Goal: Task Accomplishment & Management: Use online tool/utility

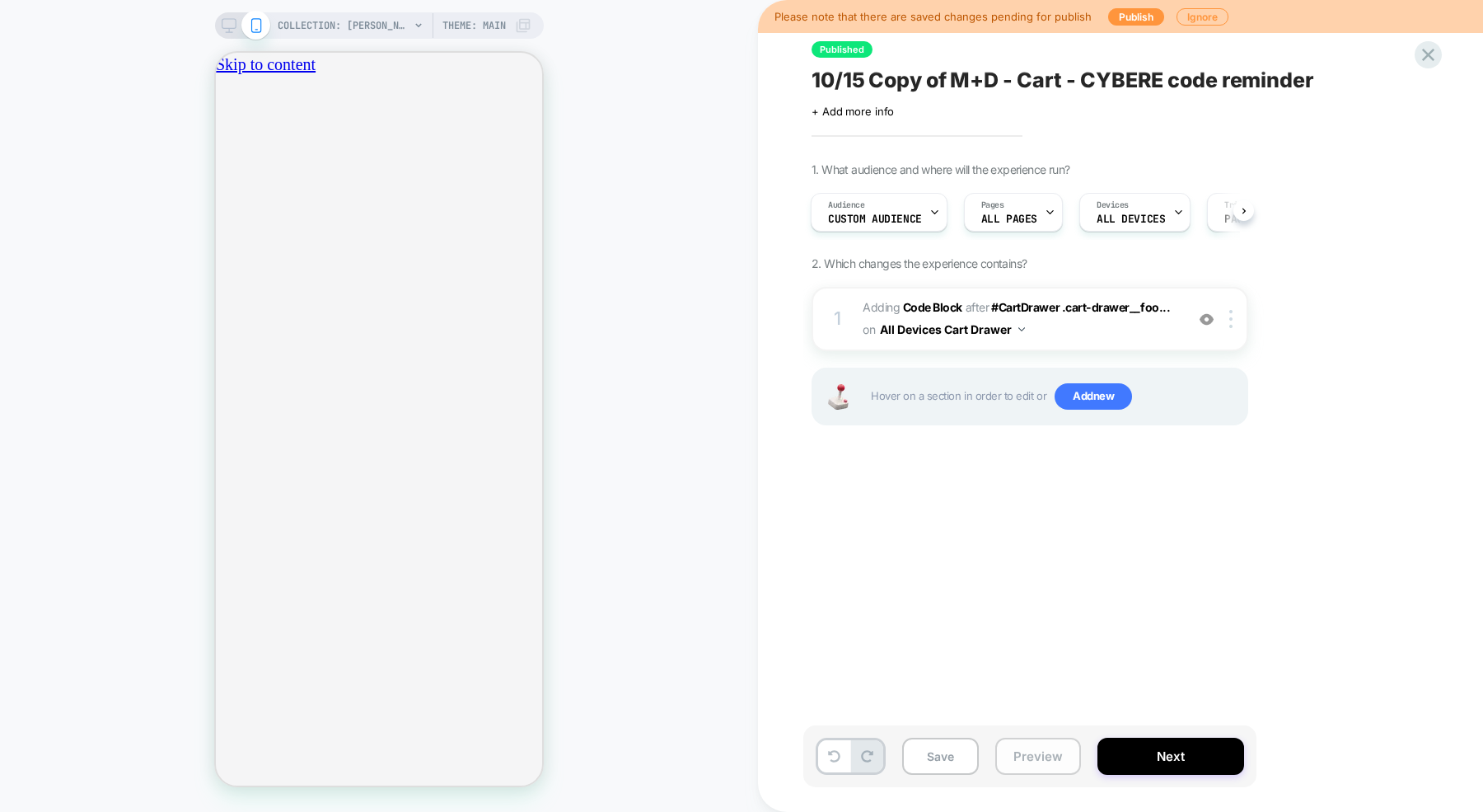
click at [1038, 754] on button "Preview" at bounding box center [1038, 756] width 86 height 37
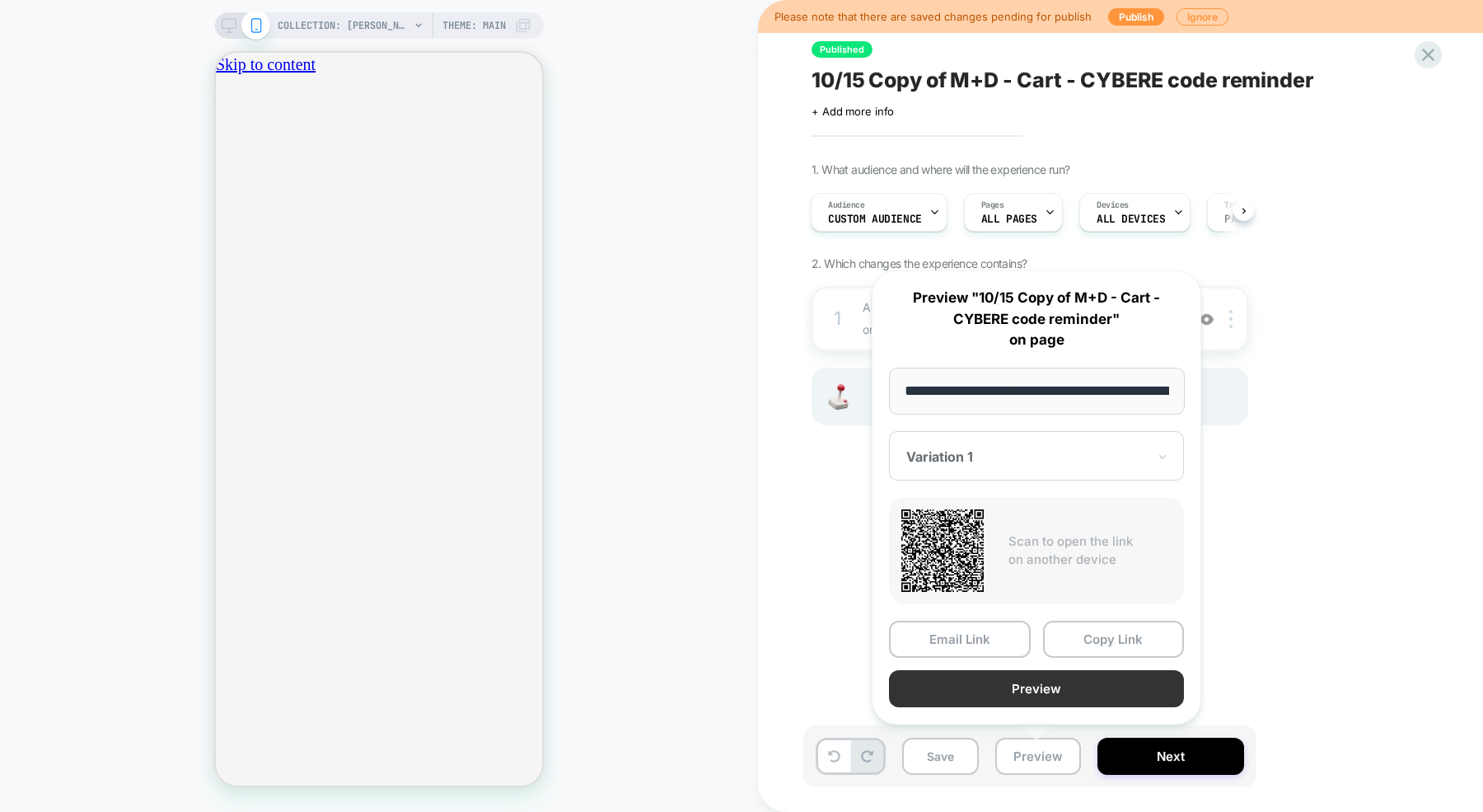
click at [1027, 677] on button "Preview" at bounding box center [1037, 688] width 295 height 37
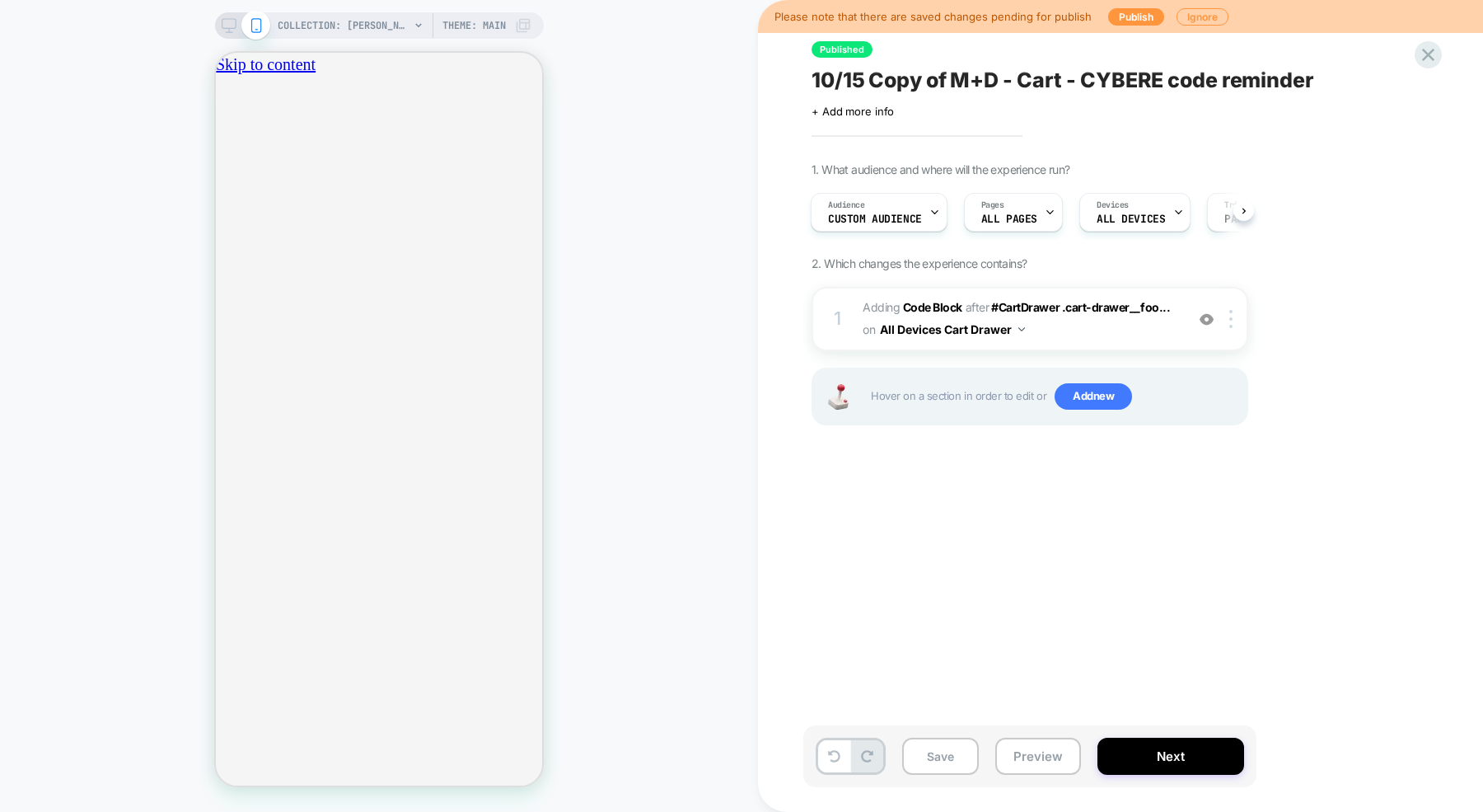
scroll to position [0, 290]
click at [1028, 753] on button "Preview" at bounding box center [1038, 756] width 86 height 37
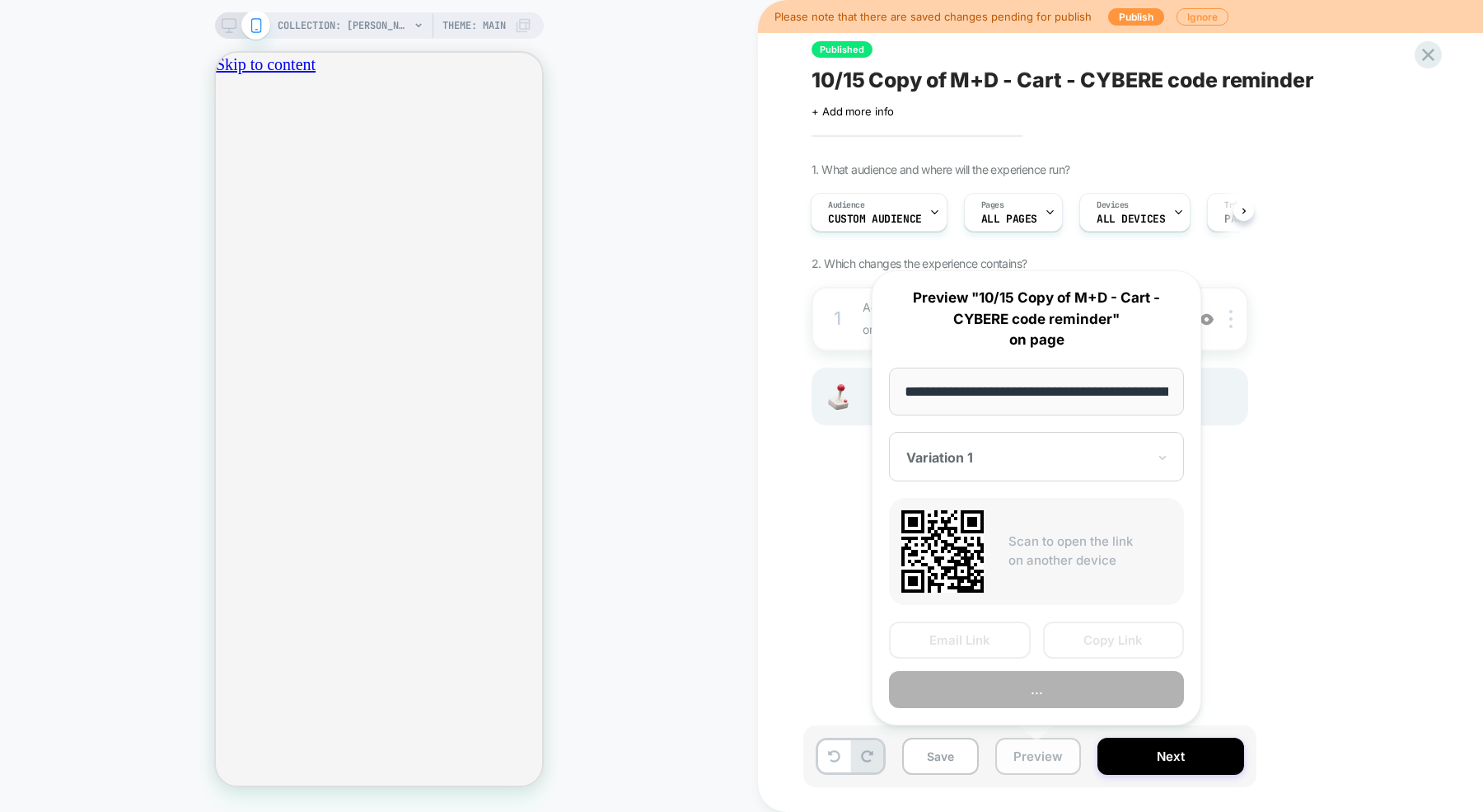
scroll to position [0, 180]
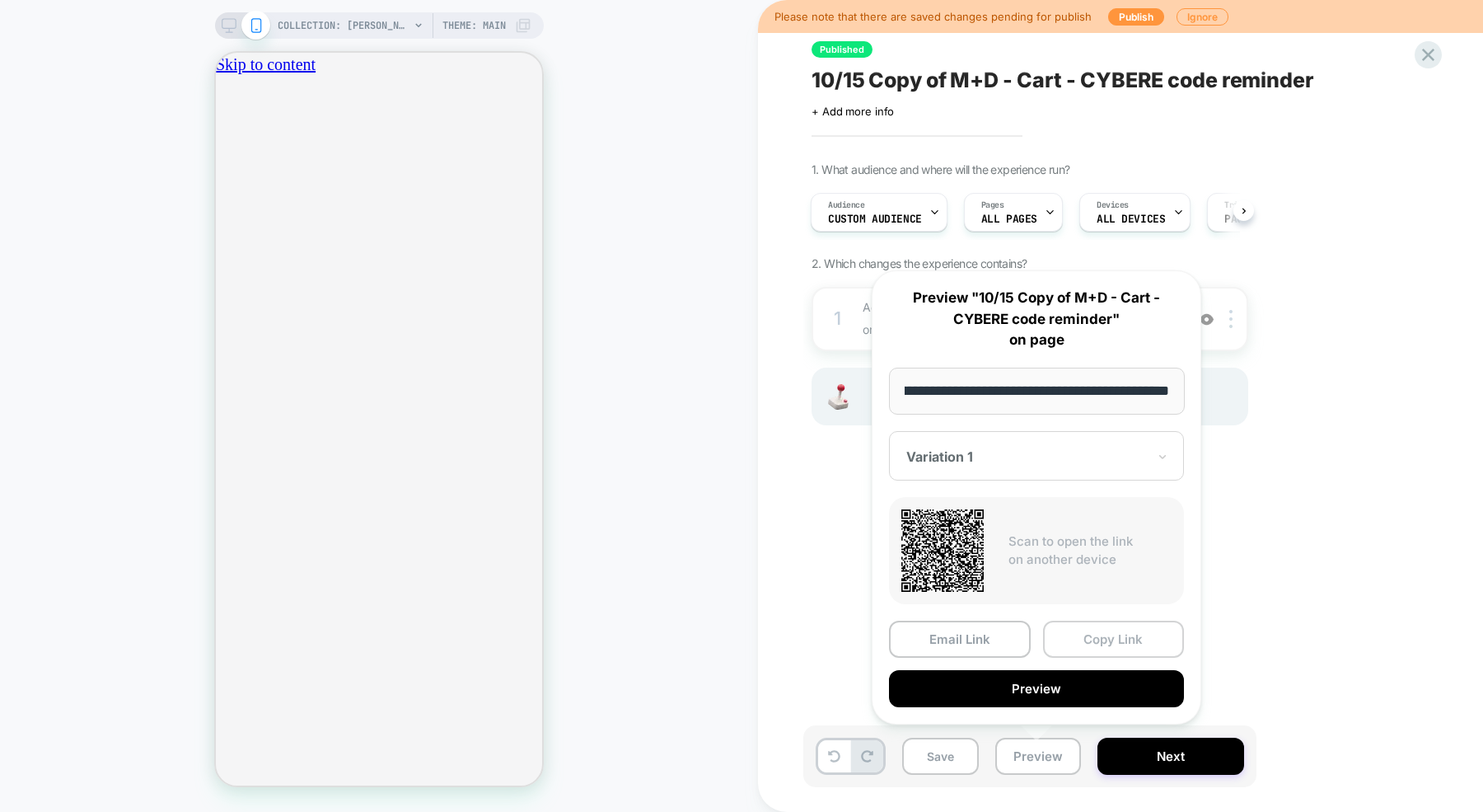
click at [1086, 644] on button "Copy Link" at bounding box center [1114, 638] width 142 height 37
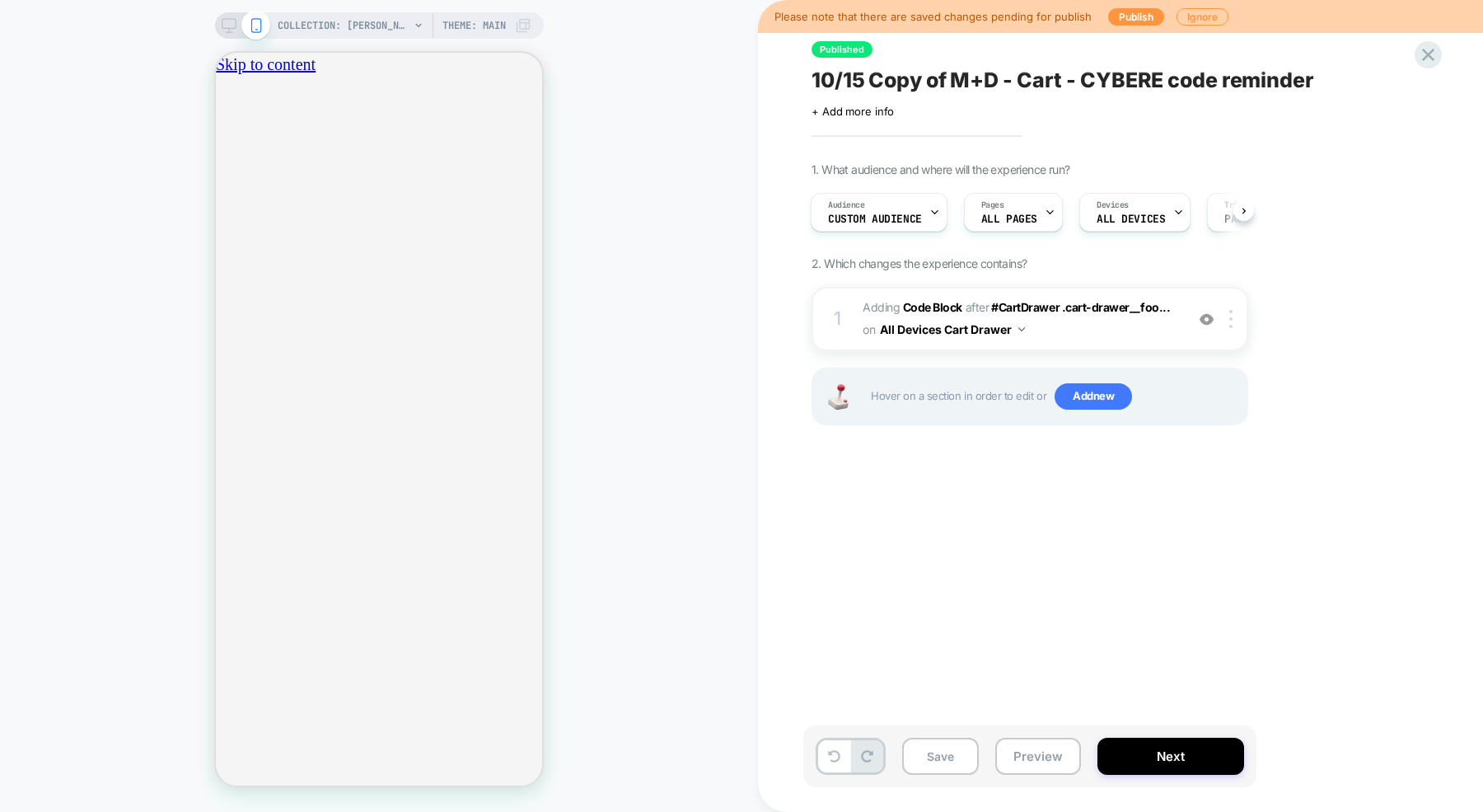
scroll to position [0, 0]
click at [909, 237] on div "Audience Custom Audience Pages ALL PAGES Devices ALL DEVICES Trigger Page Load" at bounding box center [1022, 211] width 437 height 55
click at [909, 220] on span "Custom Audience" at bounding box center [875, 219] width 94 height 11
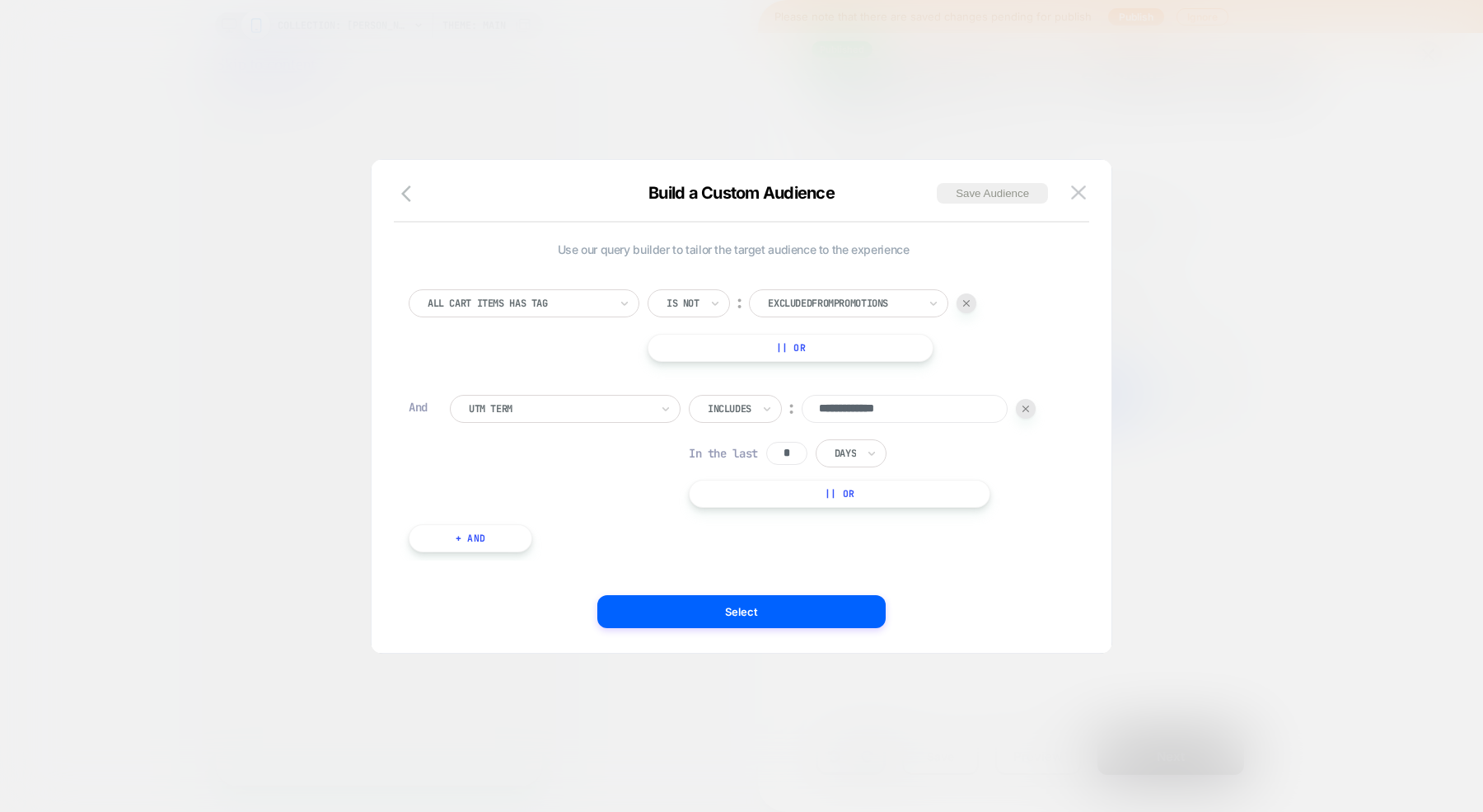
scroll to position [0, 290]
click at [900, 418] on input "**********" at bounding box center [904, 409] width 206 height 28
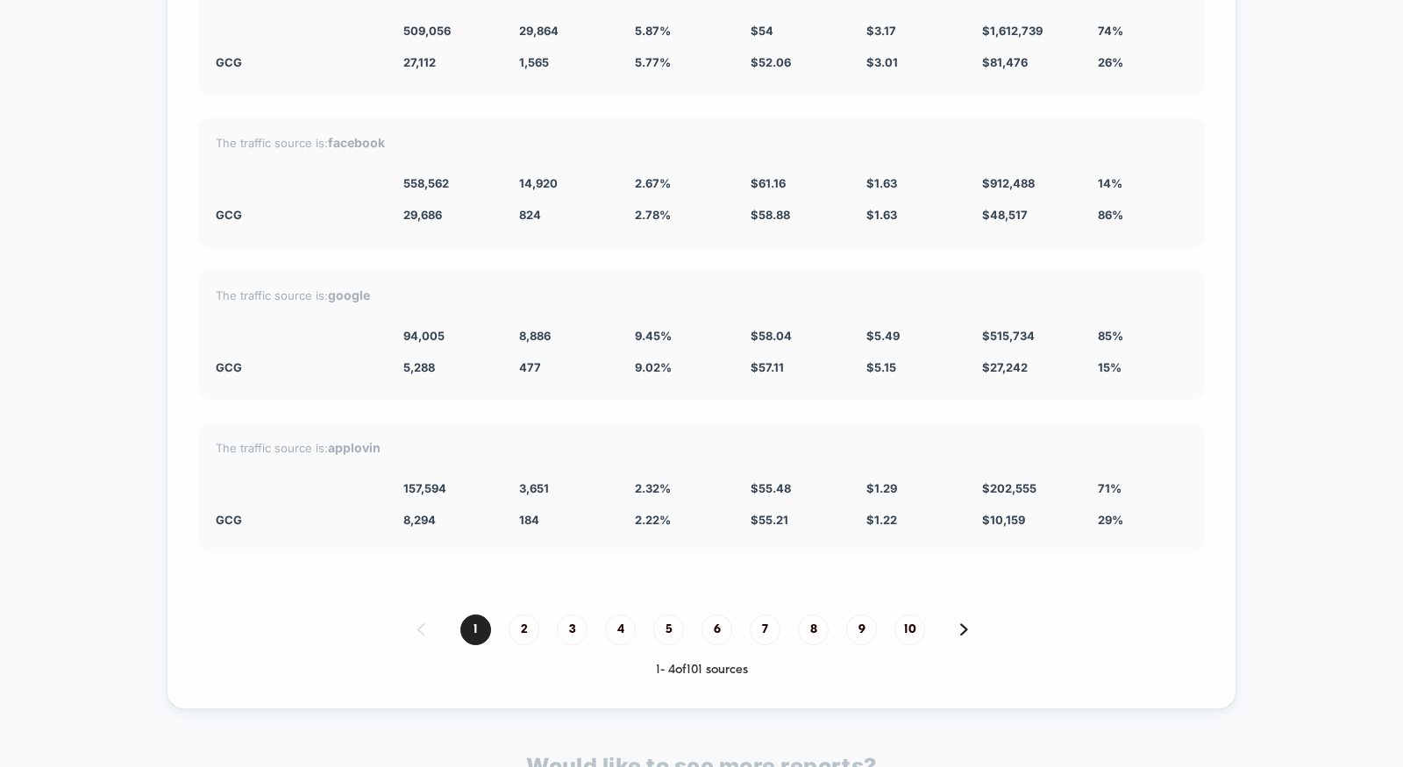
scroll to position [2205, 0]
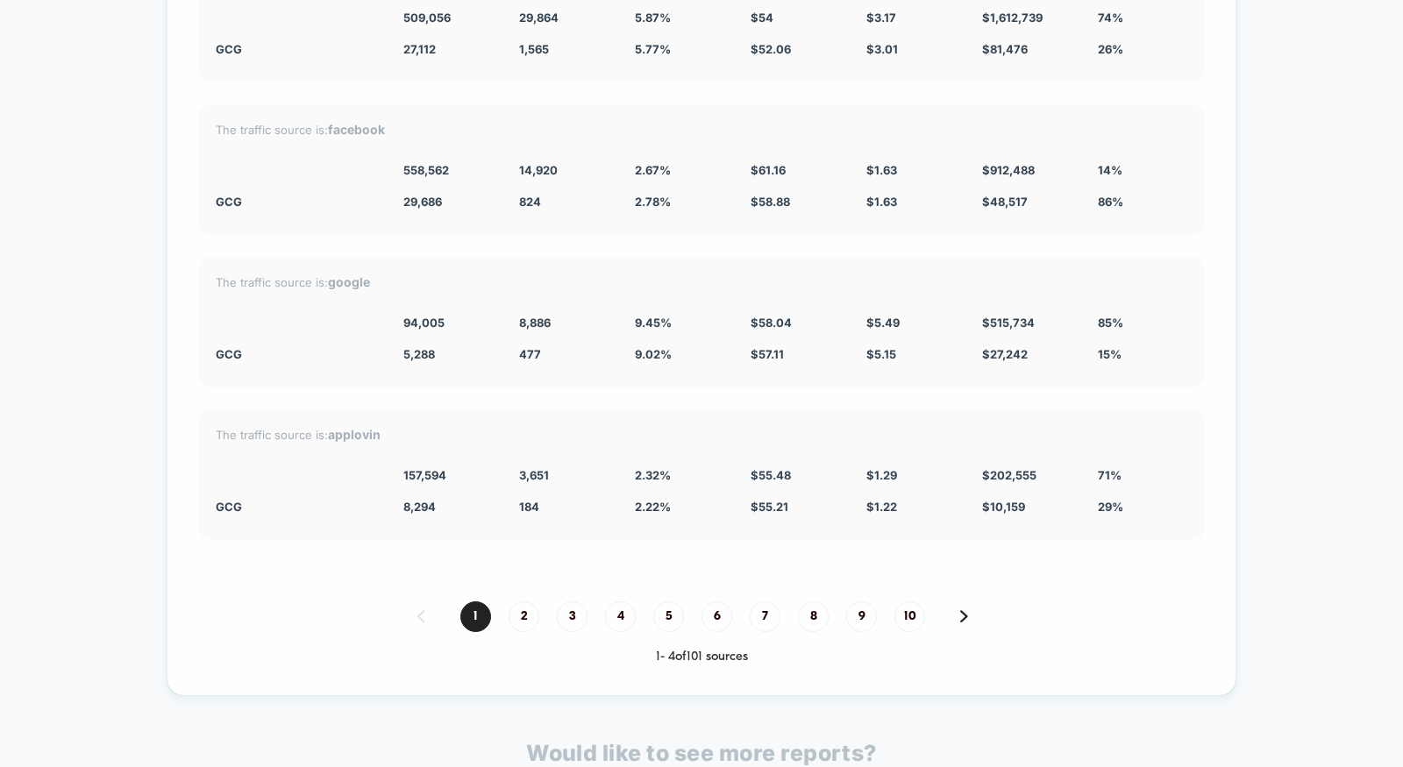
click at [654, 347] on span "9.02 %" at bounding box center [653, 354] width 37 height 14
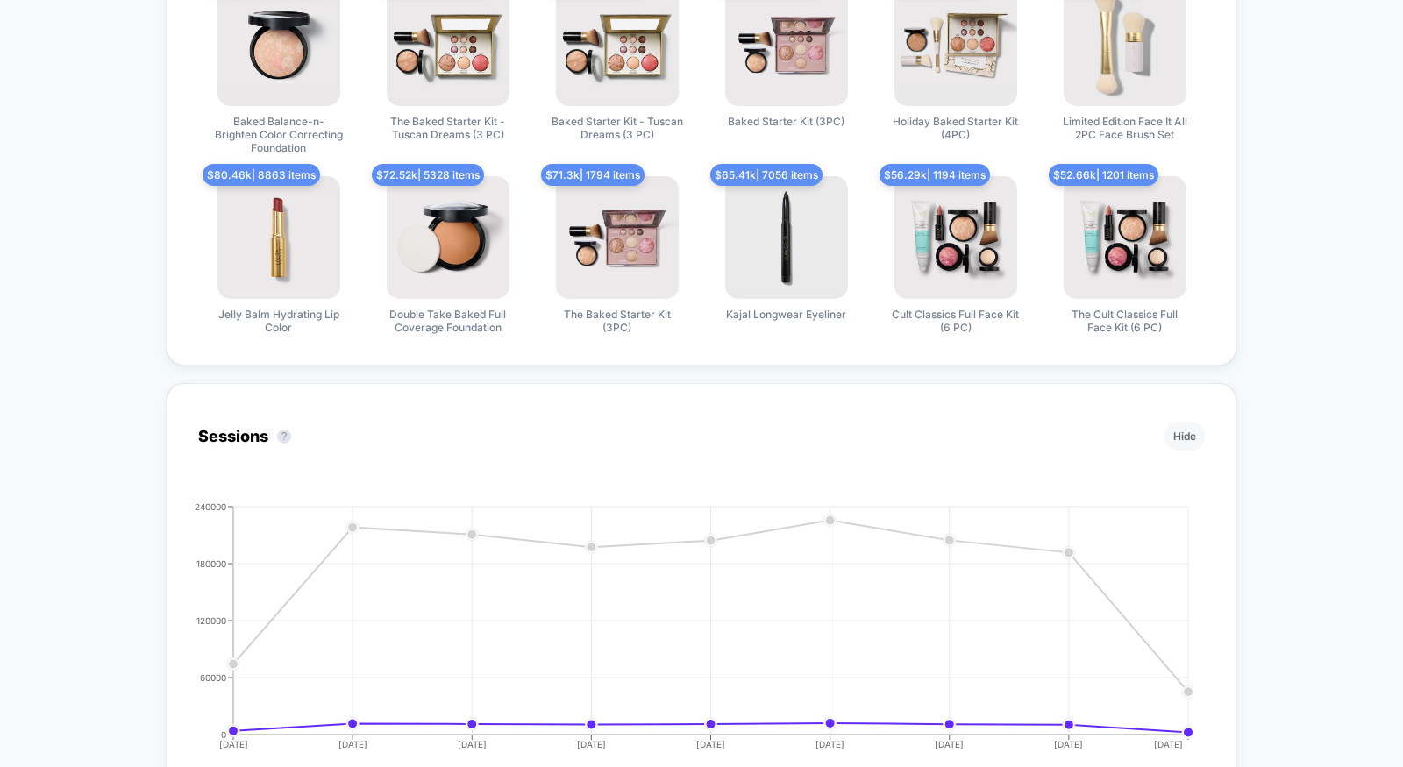
scroll to position [0, 0]
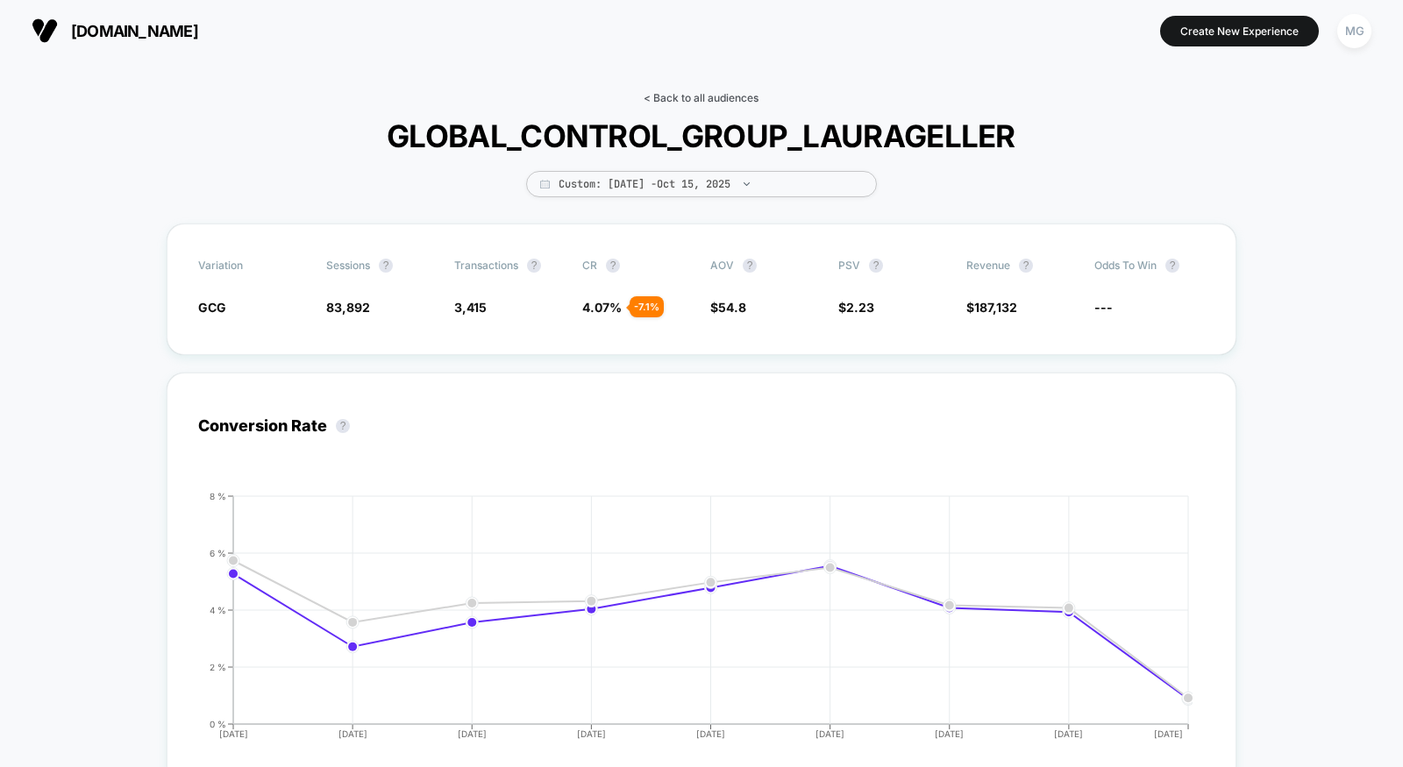
click at [695, 103] on link "< Back to all audiences" at bounding box center [700, 97] width 115 height 13
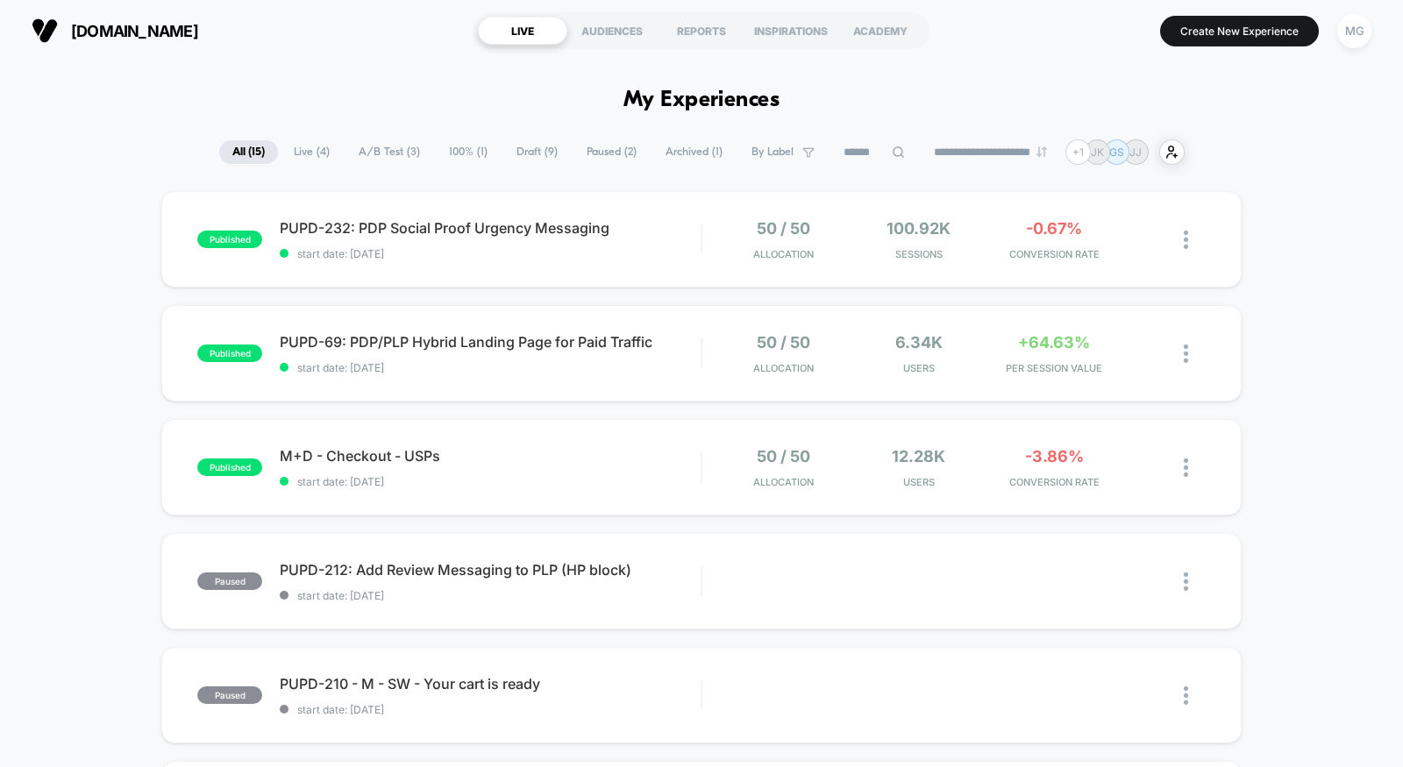
click at [508, 154] on span "Draft ( 9 )" at bounding box center [537, 152] width 68 height 24
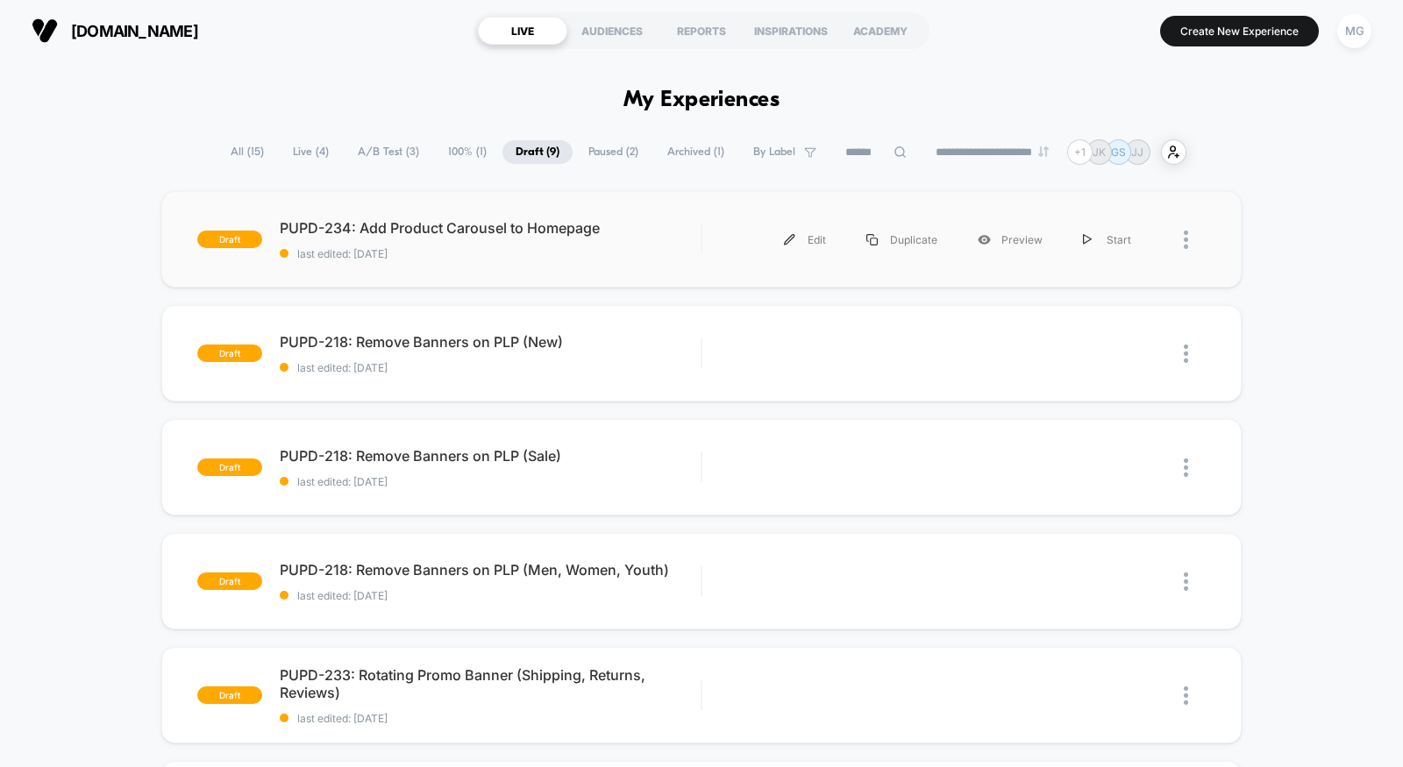
click at [592, 276] on div "draft PUPD-234: Add Product Carousel to Homepage last edited: 10/11/2025 Edit D…" at bounding box center [701, 239] width 1080 height 96
